Goal: Transaction & Acquisition: Purchase product/service

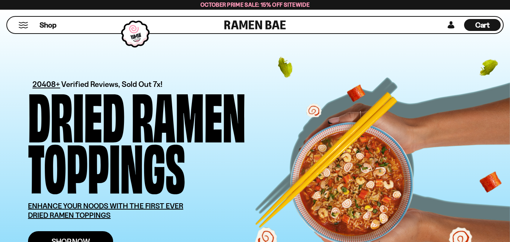
click at [59, 238] on span "Shop Now" at bounding box center [71, 242] width 38 height 8
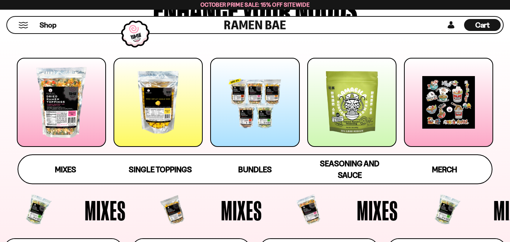
scroll to position [93, 0]
click at [61, 168] on span "Mixes" at bounding box center [65, 170] width 21 height 10
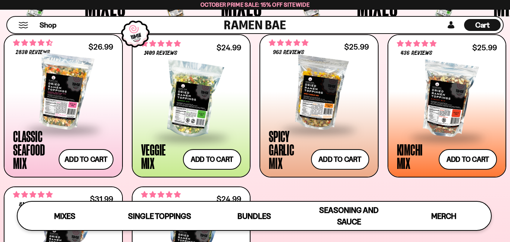
scroll to position [288, 0]
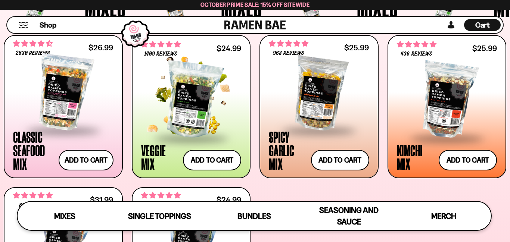
click at [197, 128] on span at bounding box center [191, 139] width 91 height 26
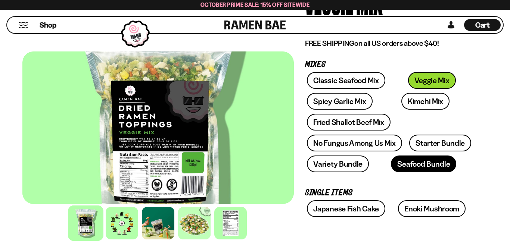
scroll to position [100, 0]
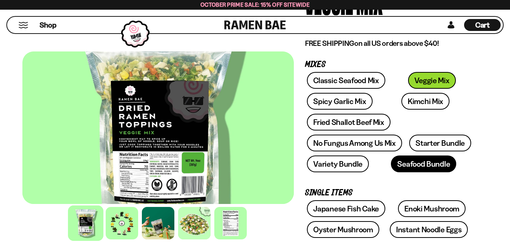
click at [392, 167] on link "Seafood Bundle" at bounding box center [423, 164] width 65 height 17
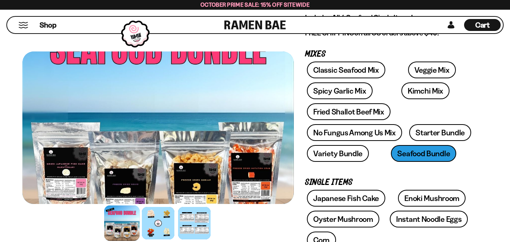
scroll to position [100, 0]
